Goal: Check status

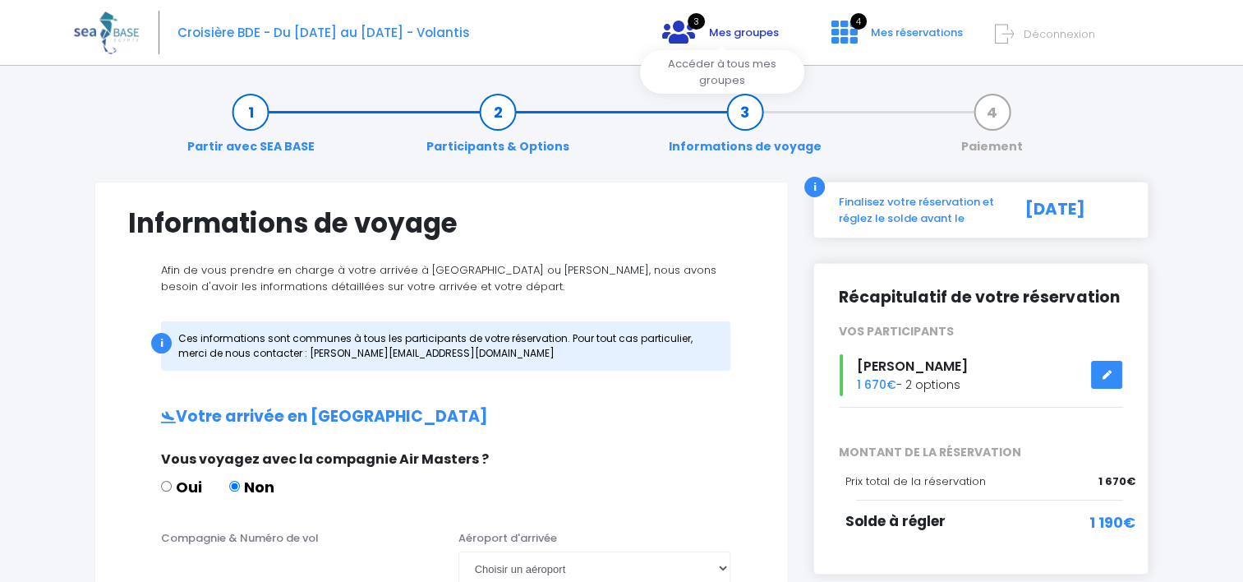
click at [691, 27] on icon at bounding box center [678, 32] width 33 height 26
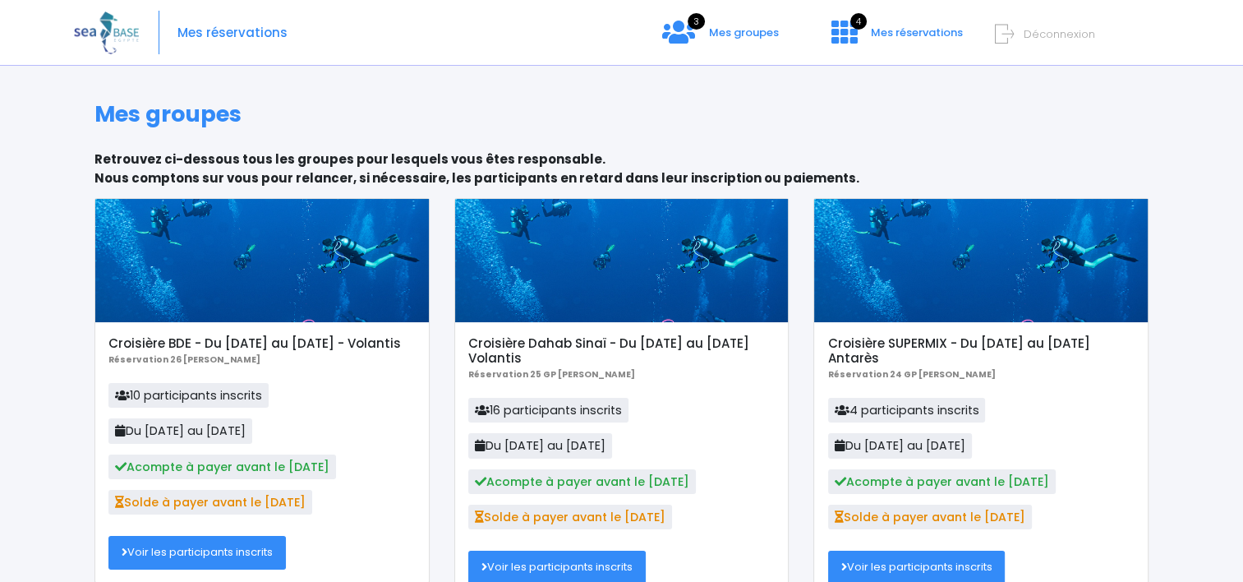
click at [173, 569] on link "Voir les participants inscrits" at bounding box center [196, 552] width 177 height 33
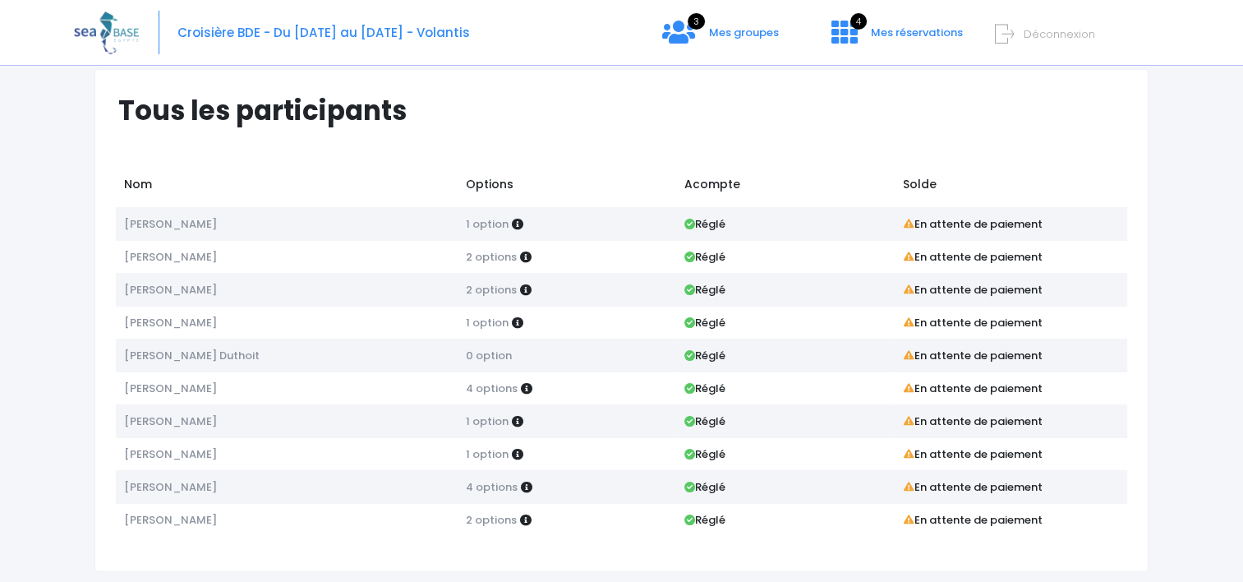
scroll to position [61, 0]
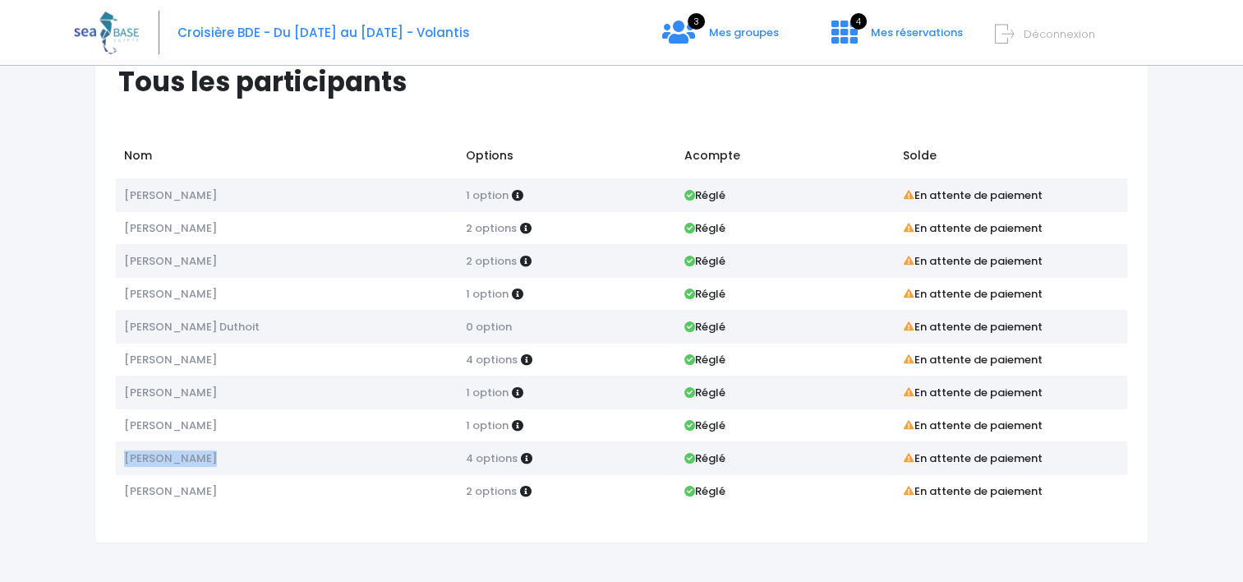
drag, startPoint x: 237, startPoint y: 460, endPoint x: 115, endPoint y: 458, distance: 122.4
click at [116, 458] on td "[PERSON_NAME]" at bounding box center [287, 457] width 342 height 33
copy span "[PERSON_NAME]"
click at [556, 549] on div "Tous les participants Nom Options Acompte Solde [PERSON_NAME] 1 option Réglé En…" at bounding box center [621, 300] width 1095 height 569
